Goal: Task Accomplishment & Management: Manage account settings

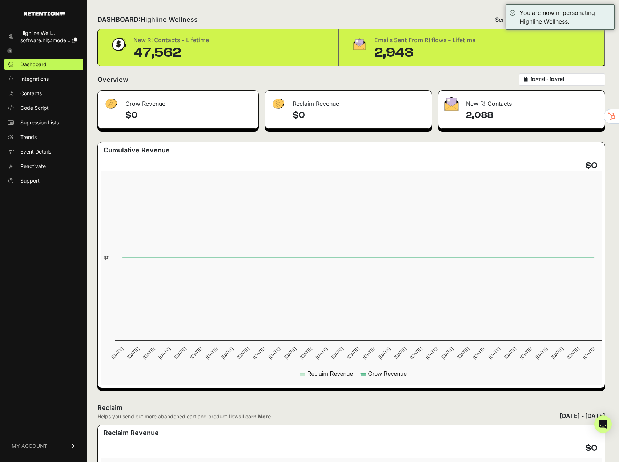
click at [48, 442] on link "MY ACCOUNT" at bounding box center [43, 446] width 79 height 22
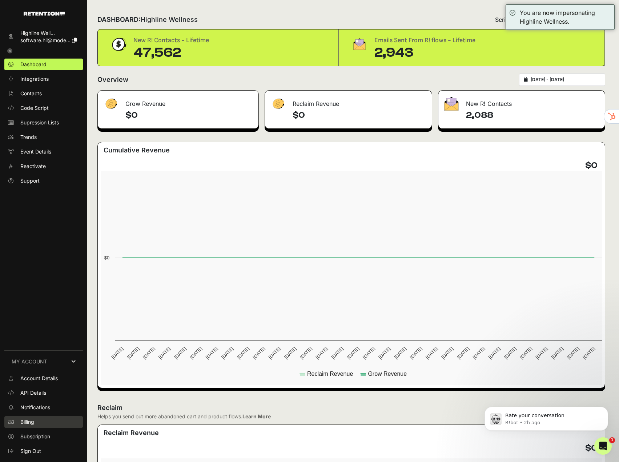
click at [38, 419] on link "Billing" at bounding box center [43, 422] width 79 height 12
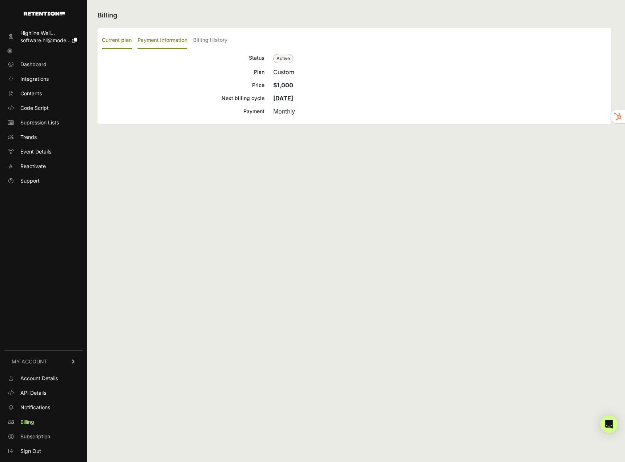
click at [175, 42] on label "Payment Information" at bounding box center [162, 40] width 50 height 17
click at [0, 0] on input "Payment Information" at bounding box center [0, 0] width 0 height 0
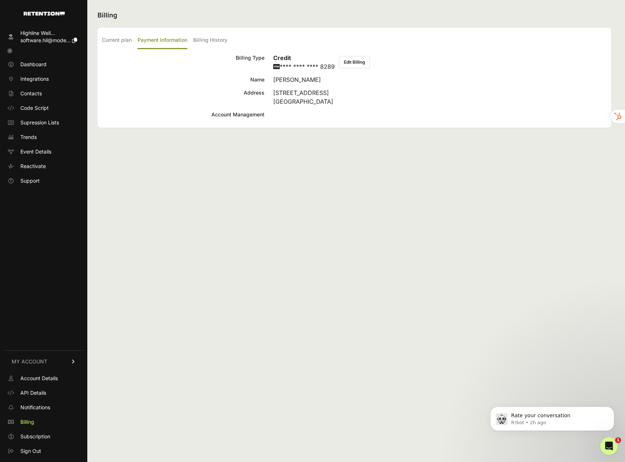
click at [350, 63] on button "Edit Billing" at bounding box center [354, 62] width 31 height 12
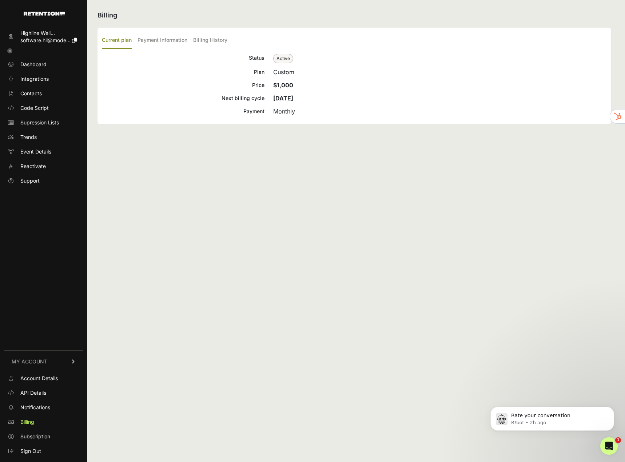
click at [9, 49] on icon at bounding box center [9, 50] width 5 height 5
